Goal: Task Accomplishment & Management: Complete application form

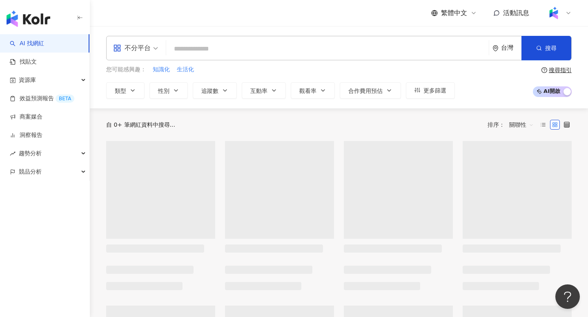
click at [31, 18] on img "button" at bounding box center [29, 19] width 44 height 16
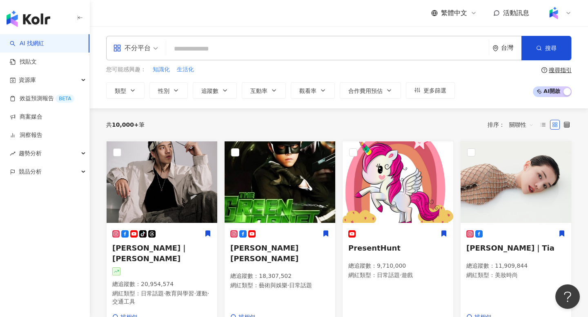
click at [573, 11] on div "繁體中文 活動訊息" at bounding box center [339, 13] width 498 height 26
click at [569, 13] on icon at bounding box center [568, 13] width 7 height 7
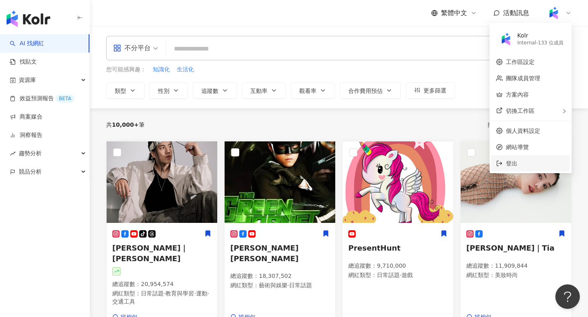
click at [528, 164] on span "登出" at bounding box center [535, 163] width 59 height 9
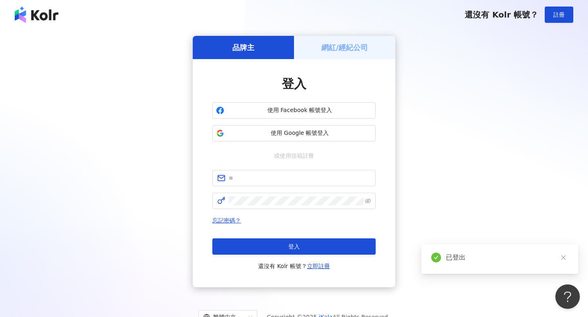
click at [352, 52] on h5 "網紅/經紀公司" at bounding box center [344, 47] width 47 height 10
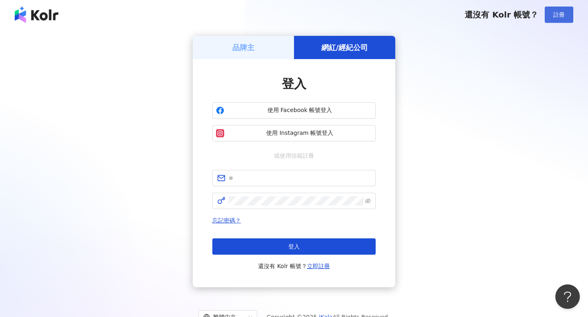
click at [547, 16] on button "註冊" at bounding box center [558, 15] width 29 height 16
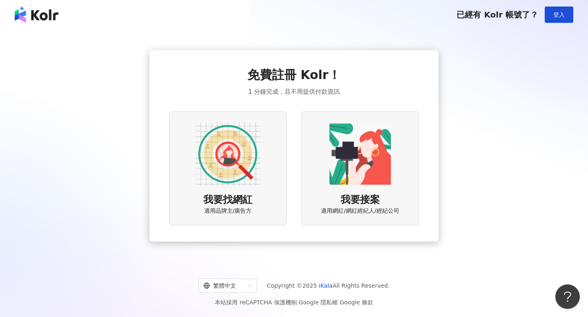
click at [354, 180] on img at bounding box center [359, 154] width 65 height 65
click at [371, 161] on img at bounding box center [359, 154] width 65 height 65
click at [350, 177] on img at bounding box center [359, 154] width 65 height 65
